Goal: Information Seeking & Learning: Learn about a topic

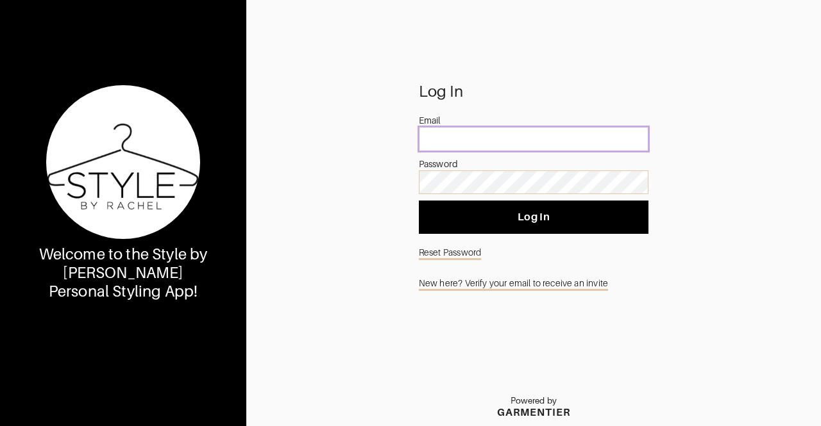
click at [477, 142] on input "email" at bounding box center [534, 139] width 230 height 24
type input "[EMAIL_ADDRESS][DOMAIN_NAME]"
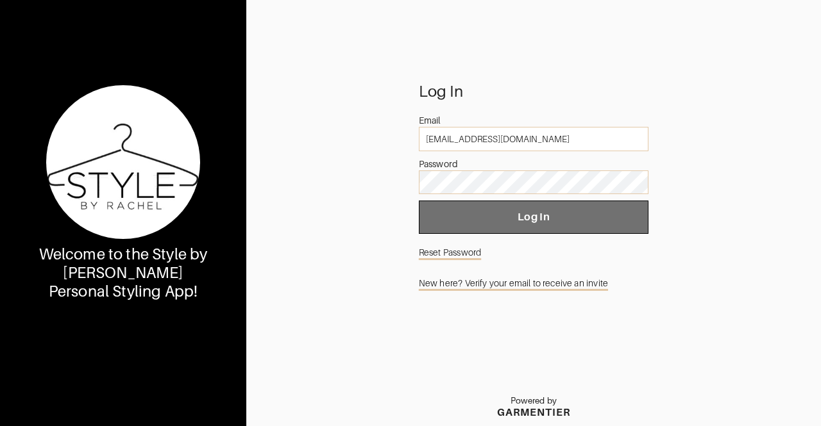
click at [485, 214] on span "Log In" at bounding box center [533, 217] width 209 height 13
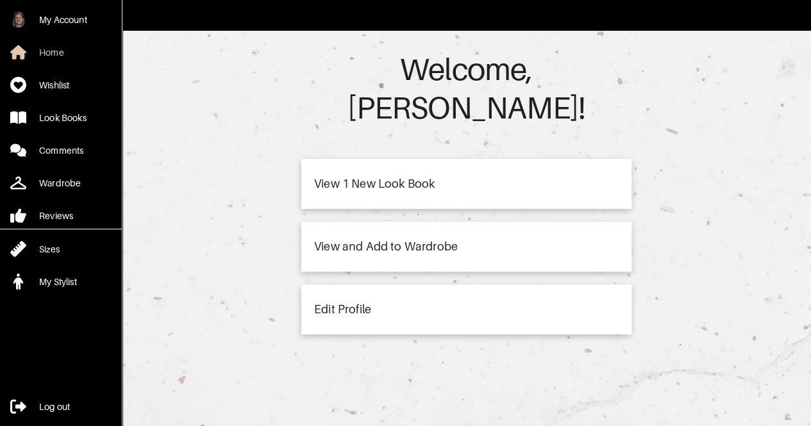
click at [365, 178] on div "View 1 New Look Book" at bounding box center [374, 184] width 121 height 12
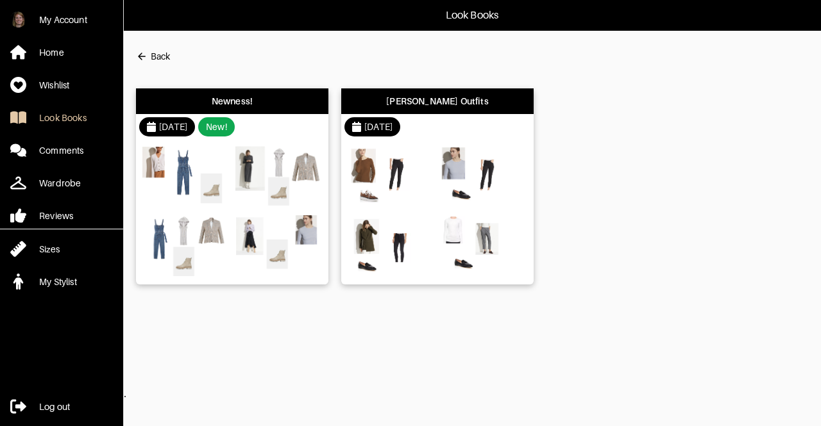
click at [394, 171] on img at bounding box center [391, 176] width 87 height 61
